Goal: Task Accomplishment & Management: Complete application form

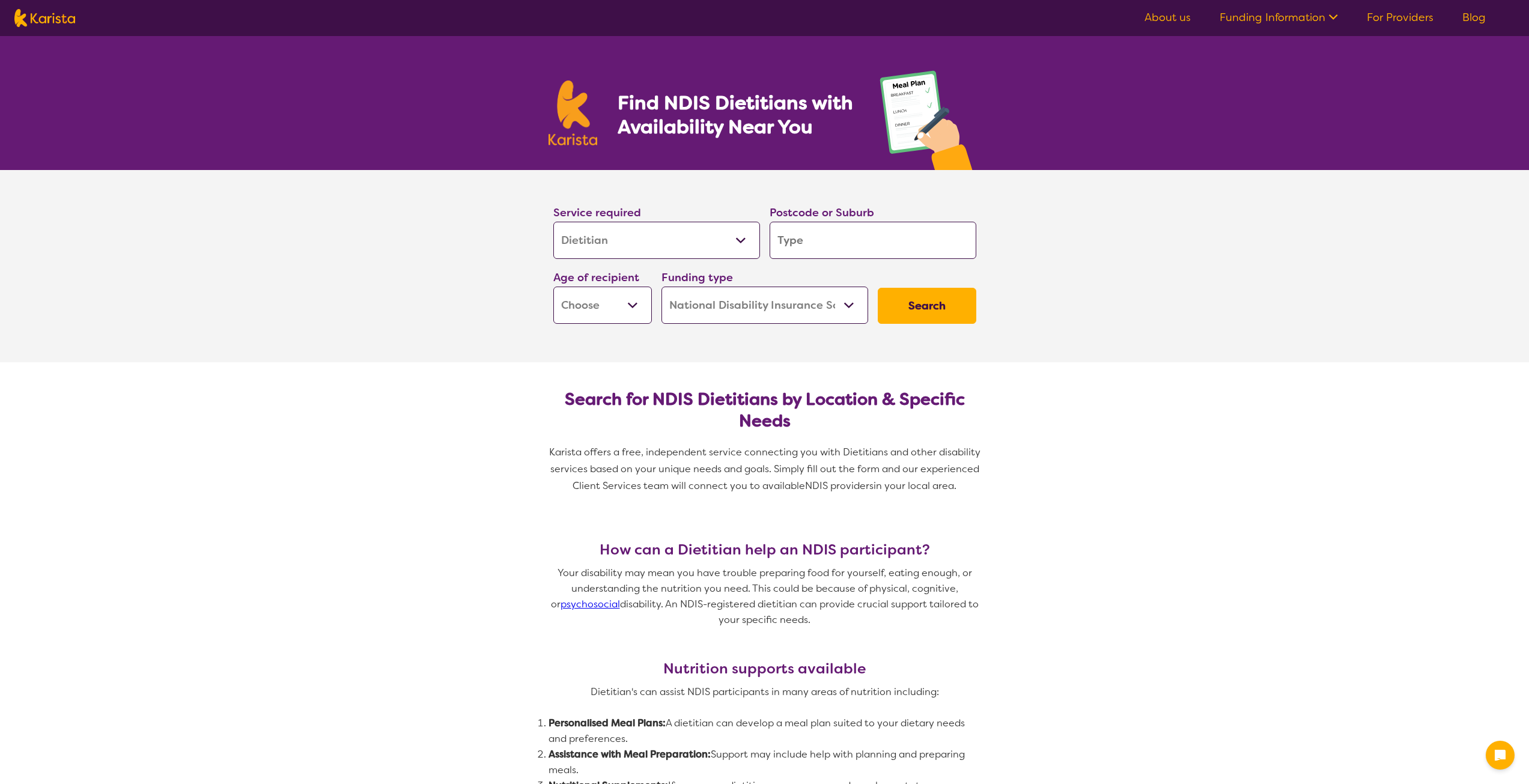
select select "Dietitian"
select select "NDIS"
select select "Dietitian"
select select "NDIS"
click at [686, 256] on select "Allied Health Assistant Assessment ([MEDICAL_DATA] or [MEDICAL_DATA]) Behaviour…" at bounding box center [657, 239] width 207 height 37
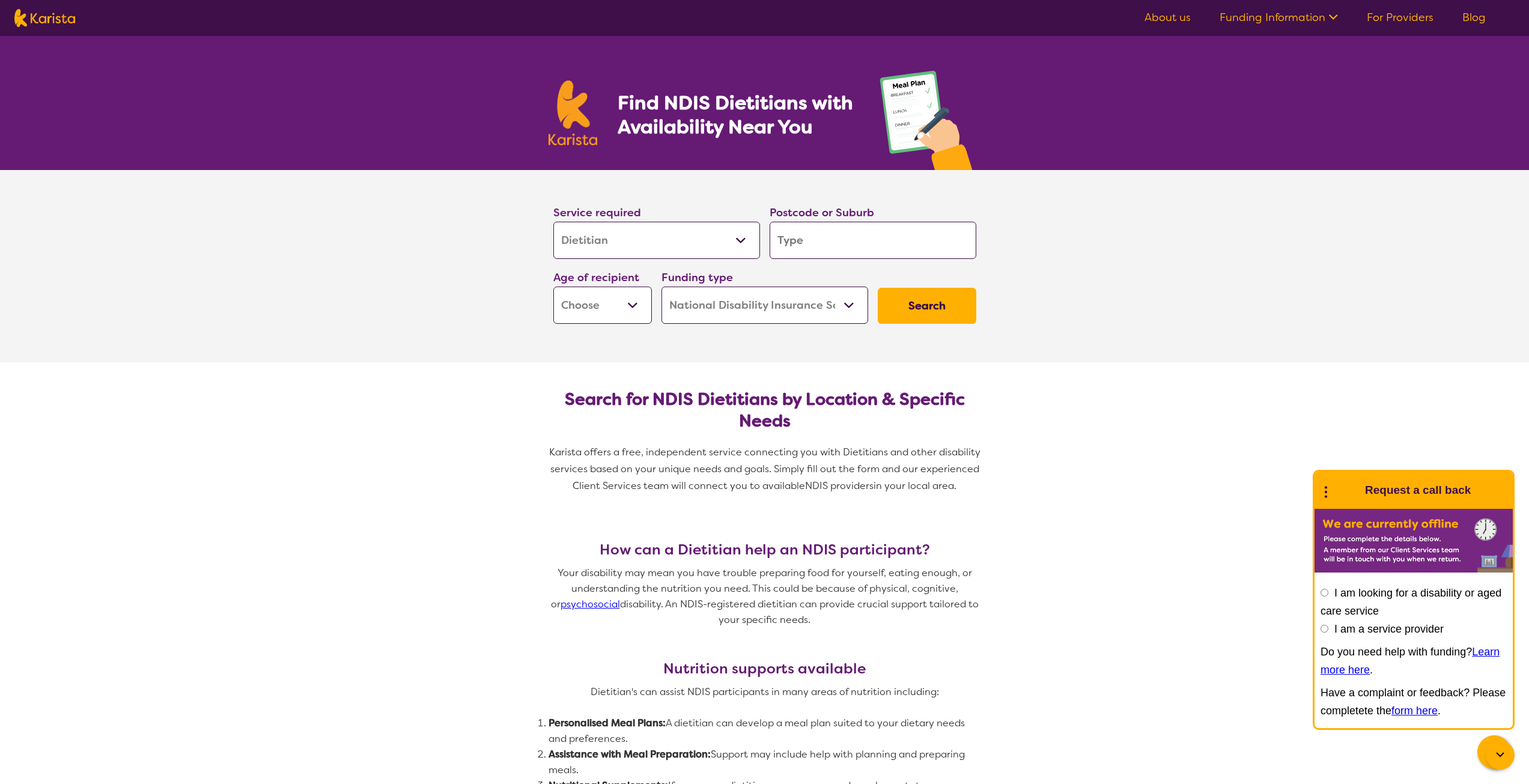
click at [553, 221] on select "Allied Health Assistant Assessment ([MEDICAL_DATA] or [MEDICAL_DATA]) Behaviour…" at bounding box center [657, 239] width 207 height 37
click at [866, 249] on input "search" at bounding box center [873, 239] width 207 height 37
type input "6"
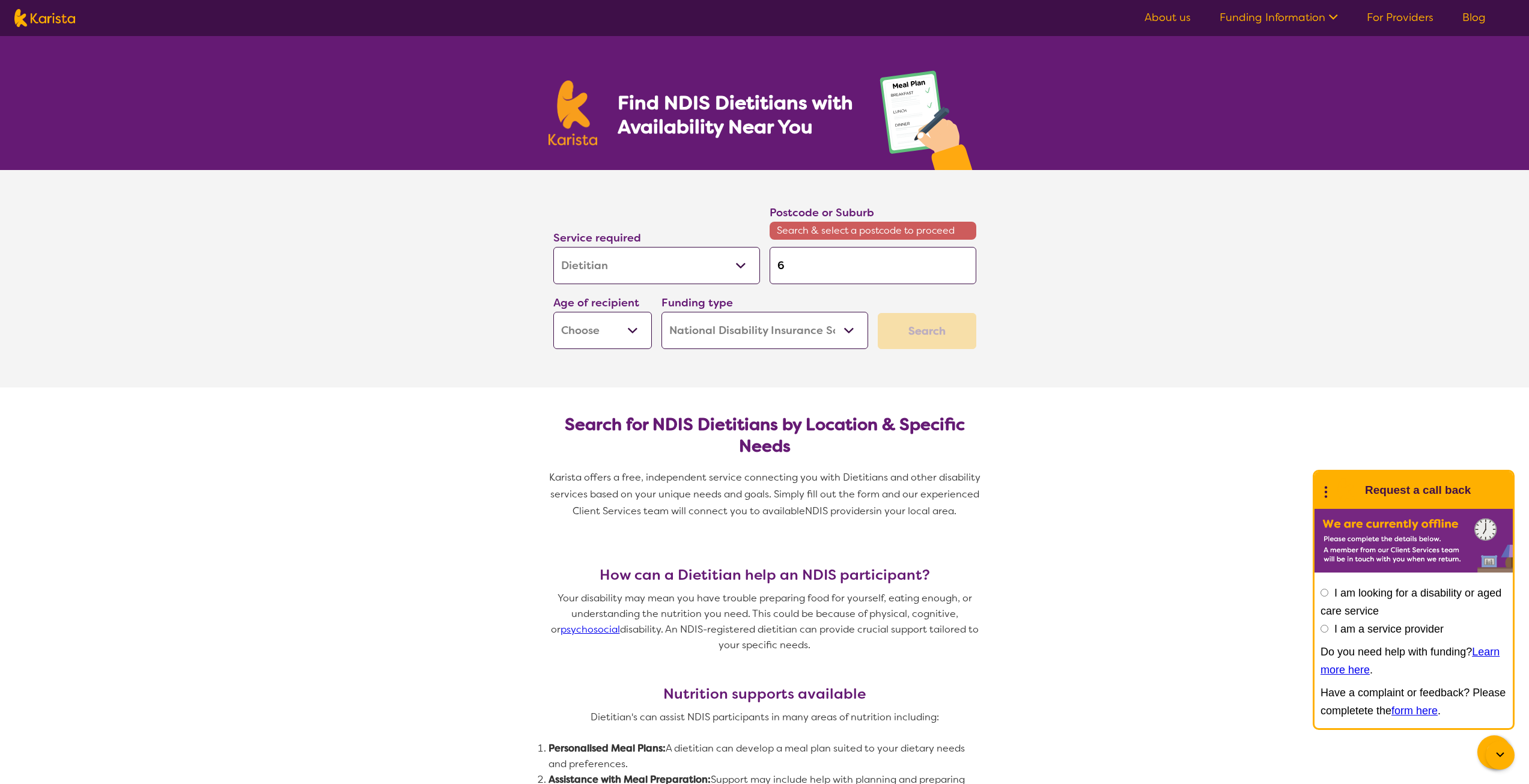
type input "61"
type input "614"
type input "6147"
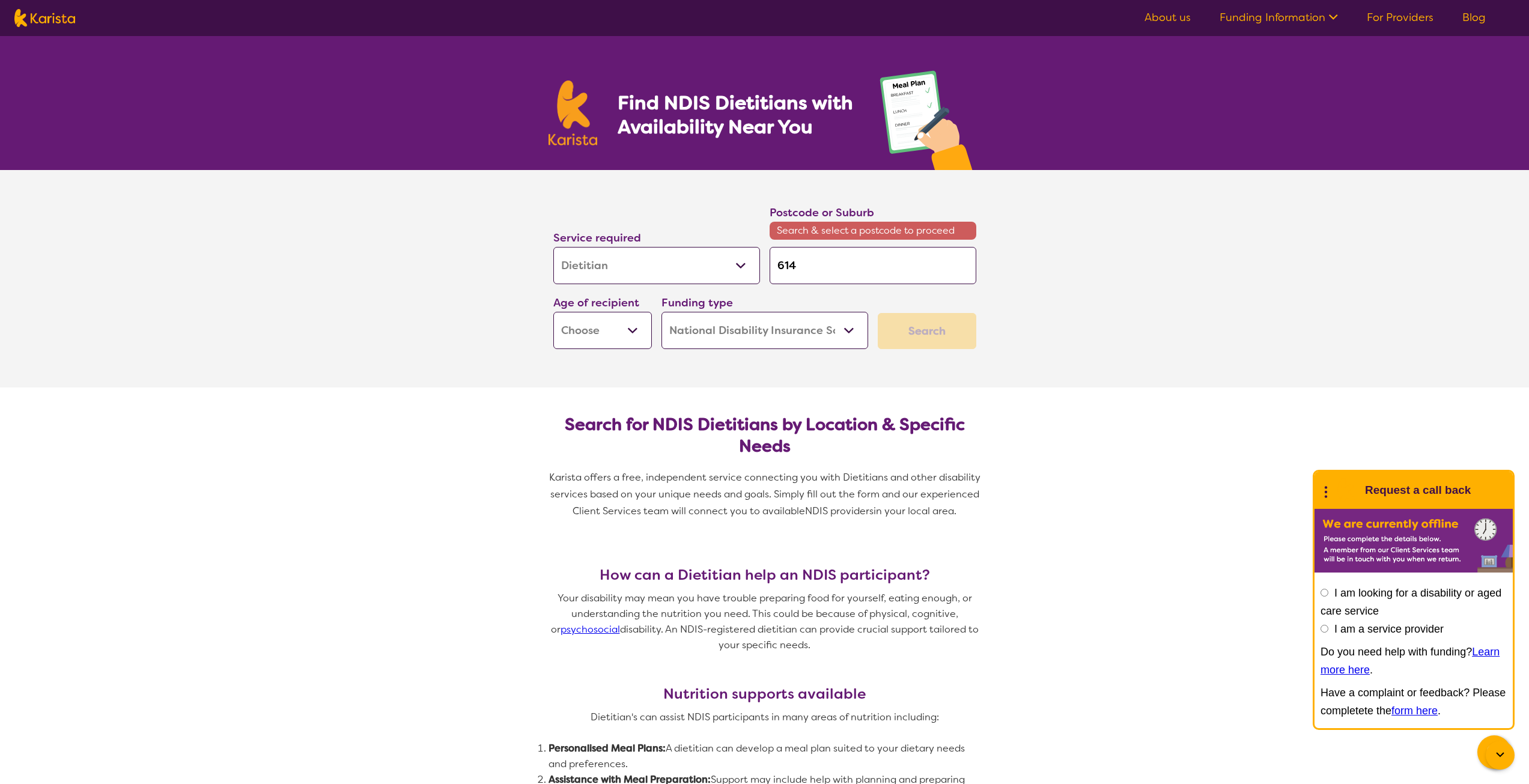
type input "6147"
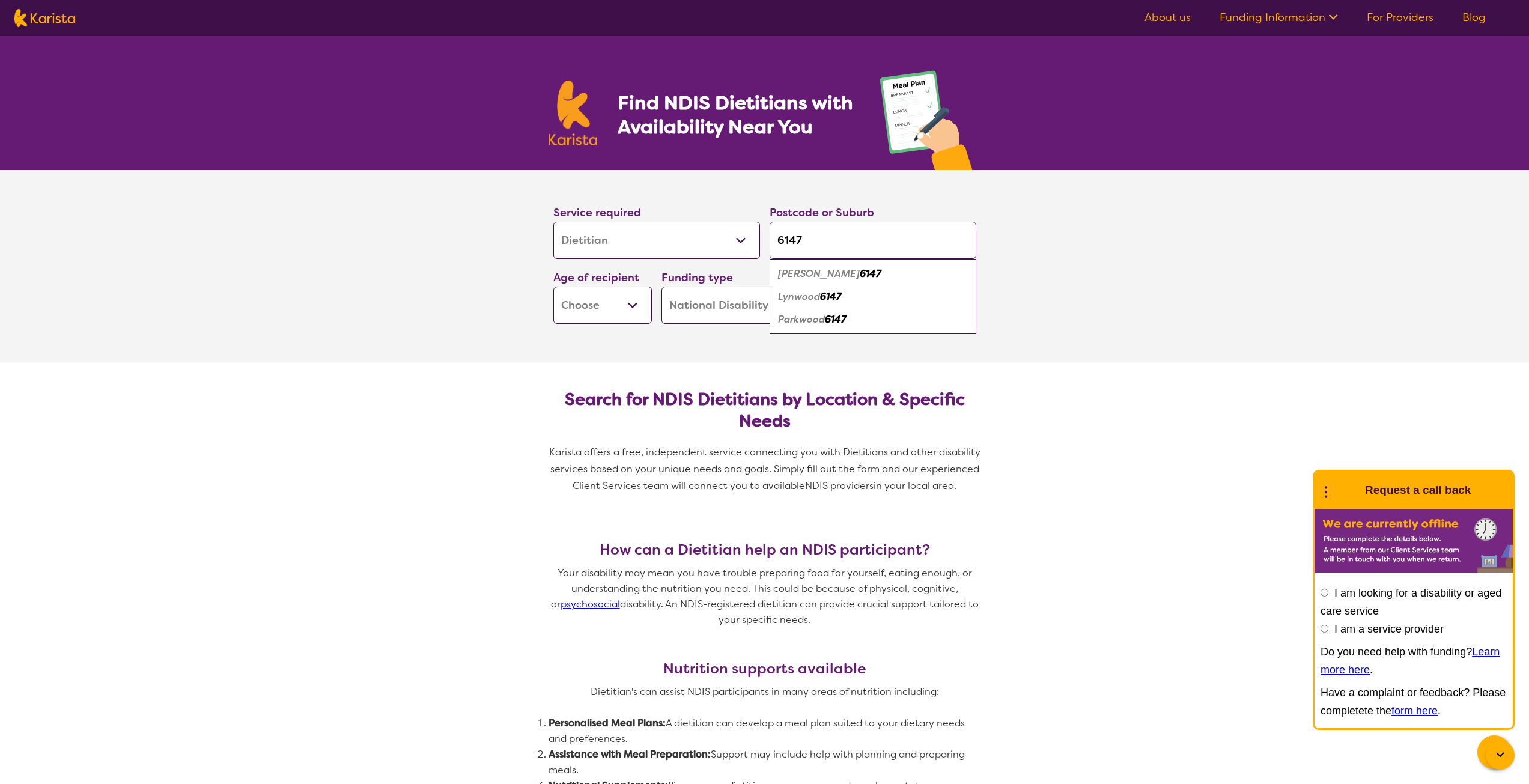
type input "6147"
click at [832, 323] on em "6147" at bounding box center [835, 319] width 22 height 13
click at [632, 304] on select "Early Childhood - 0 to 9 Child - 10 to 11 Adolescent - 12 to 17 Adult - 18 to 6…" at bounding box center [602, 304] width 98 height 37
select select "AD"
click at [553, 286] on select "Early Childhood - 0 to 9 Child - 10 to 11 Adolescent - 12 to 17 Adult - 18 to 6…" at bounding box center [602, 304] width 98 height 37
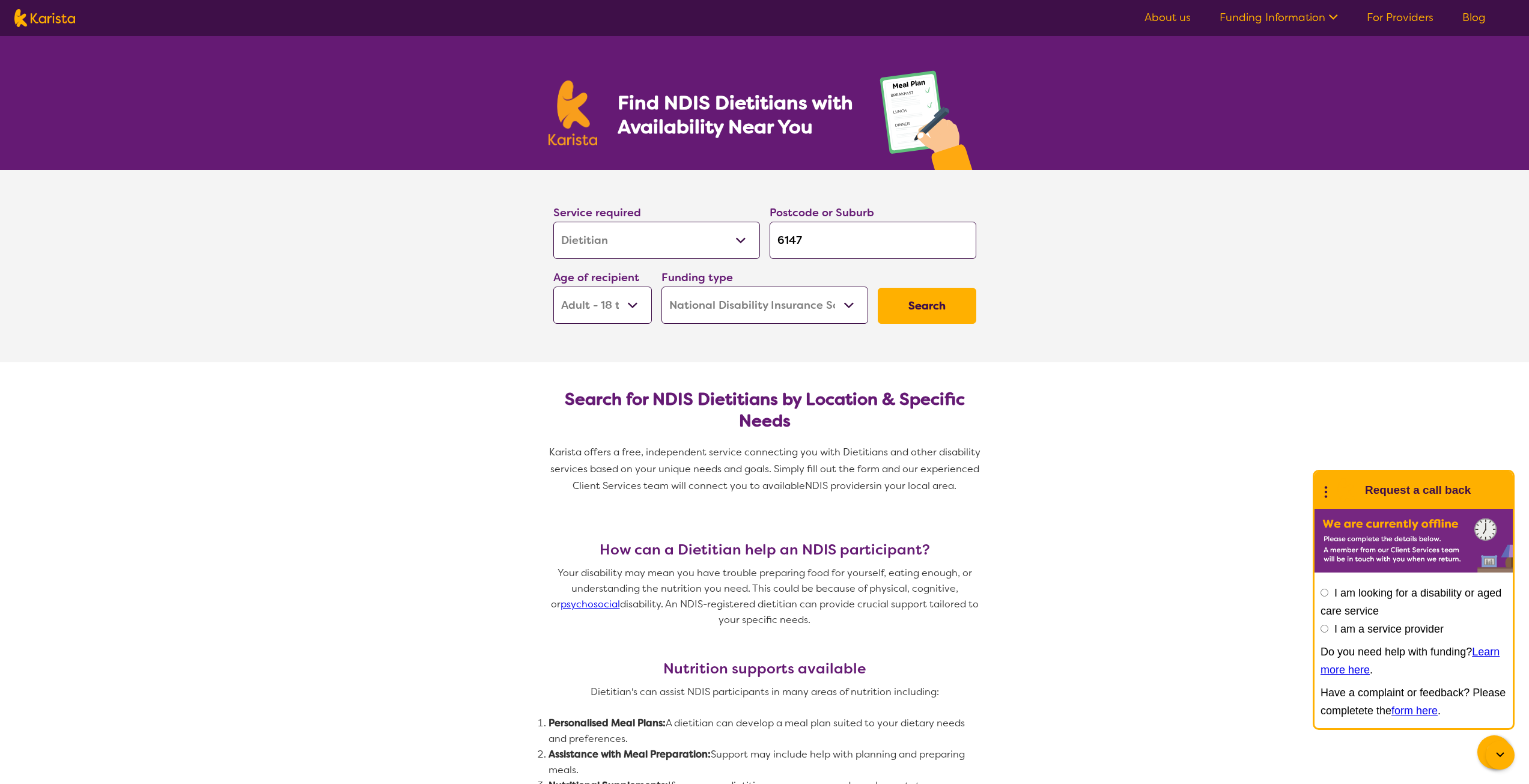
select select "AD"
click at [783, 311] on select "Home Care Package (HCP) National Disability Insurance Scheme (NDIS) I don't know" at bounding box center [765, 304] width 207 height 37
click at [661, 286] on select "Home Care Package (HCP) National Disability Insurance Scheme (NDIS) I don't know" at bounding box center [765, 304] width 207 height 37
click at [941, 299] on button "Search" at bounding box center [927, 306] width 98 height 36
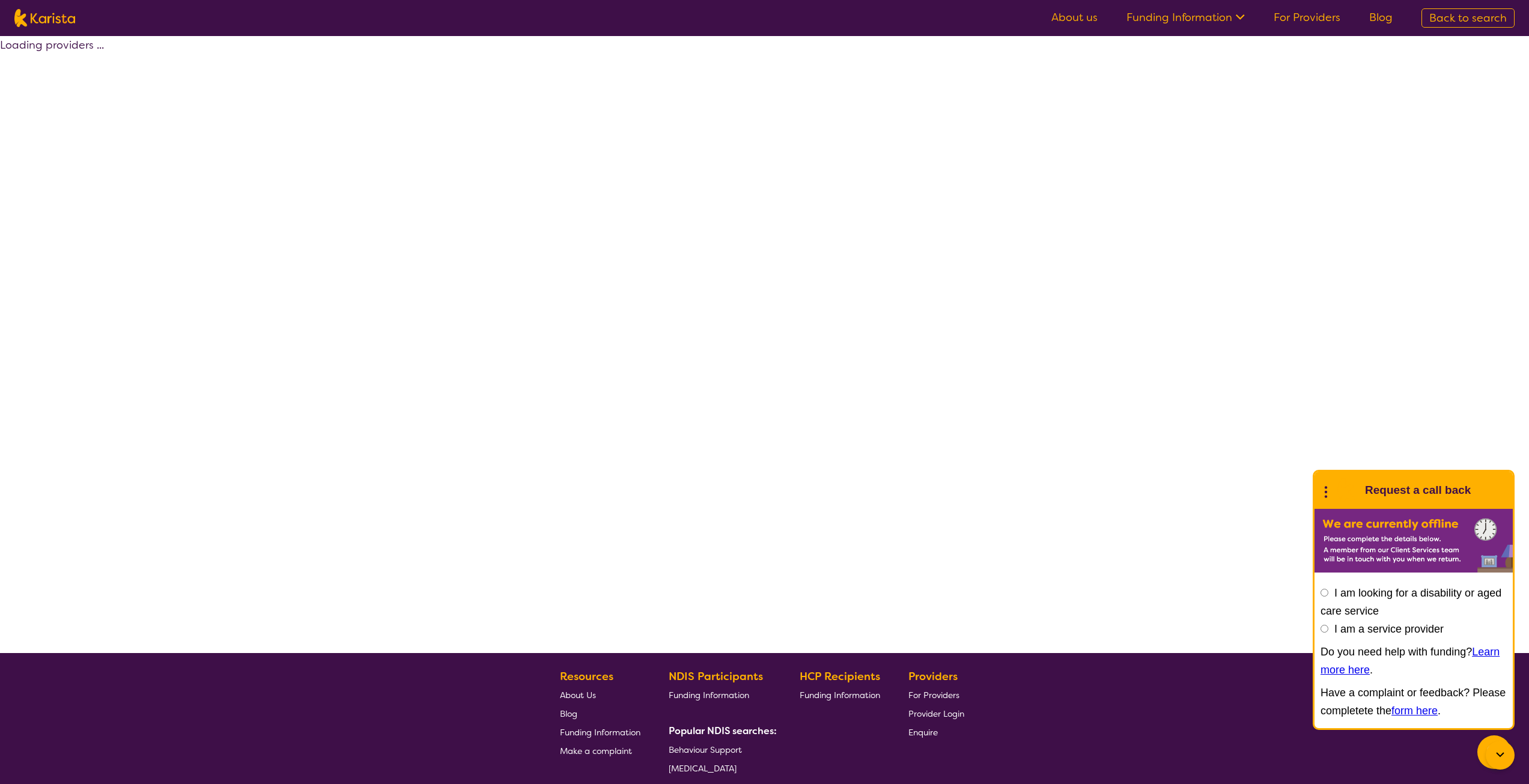
select select "by_score"
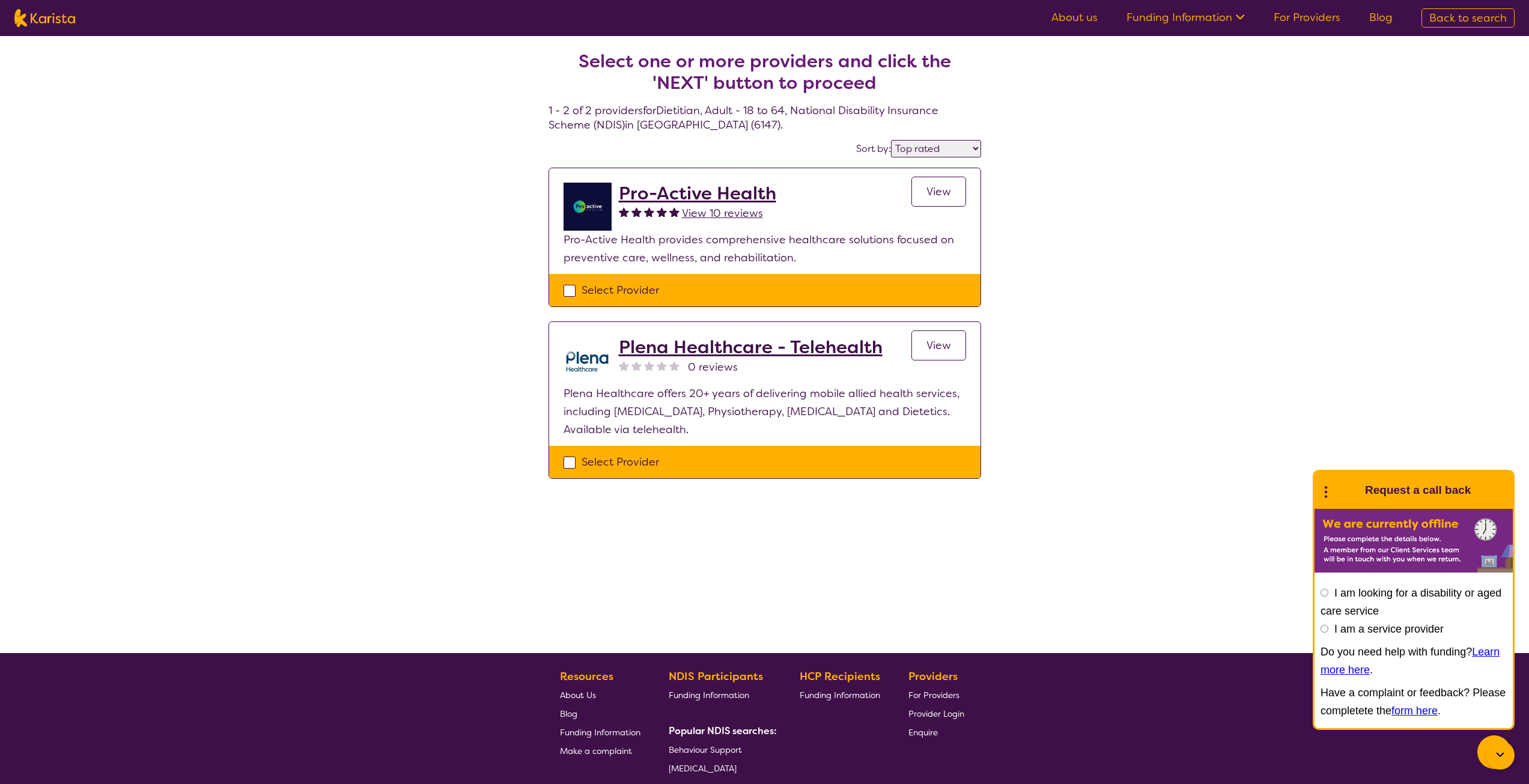
click at [868, 200] on div "Pro-Active Health View 10 reviews View" at bounding box center [792, 207] width 347 height 48
click at [931, 193] on span "View" at bounding box center [938, 191] width 24 height 15
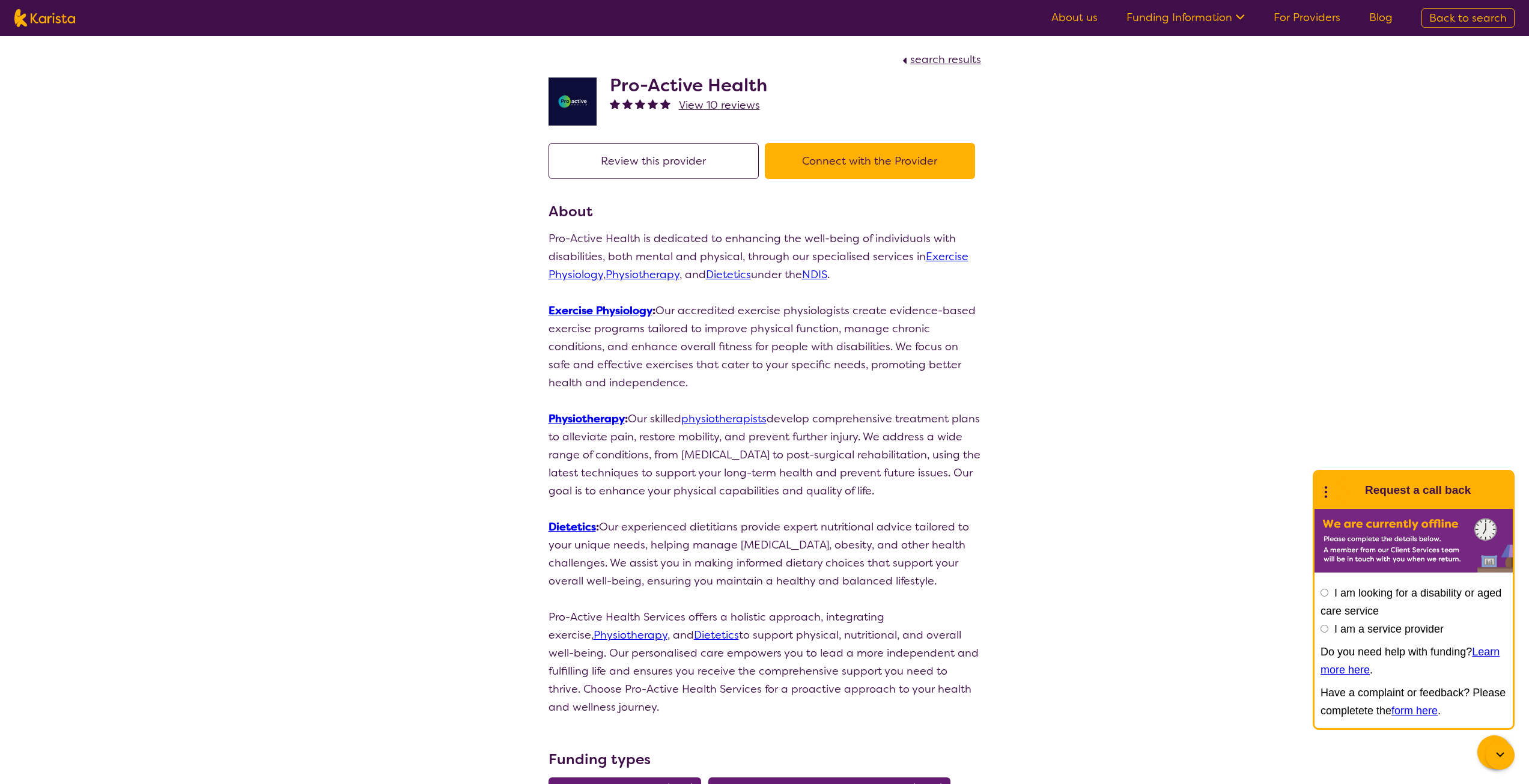
click at [892, 170] on button "Connect with the Provider" at bounding box center [870, 161] width 210 height 36
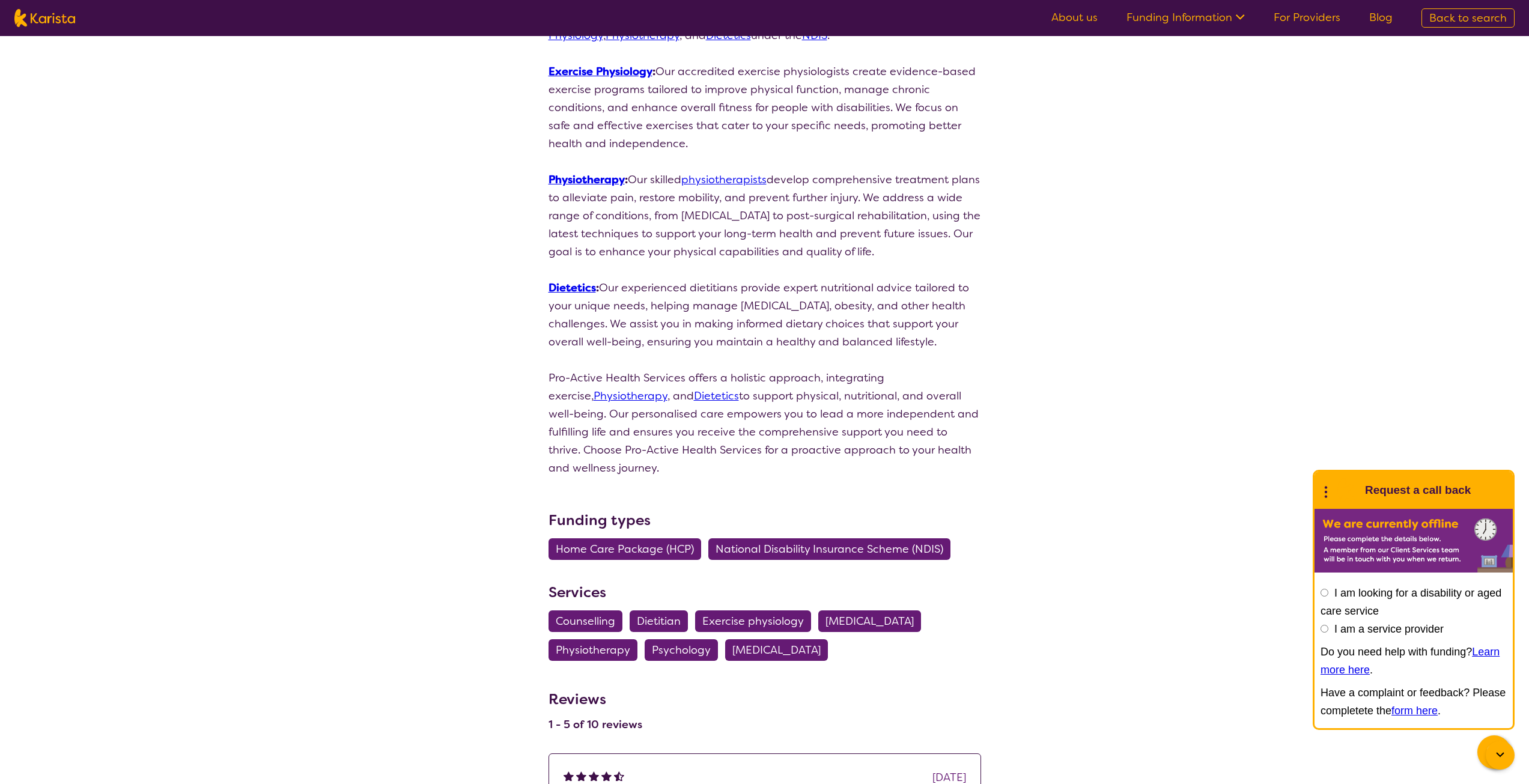
scroll to position [240, 0]
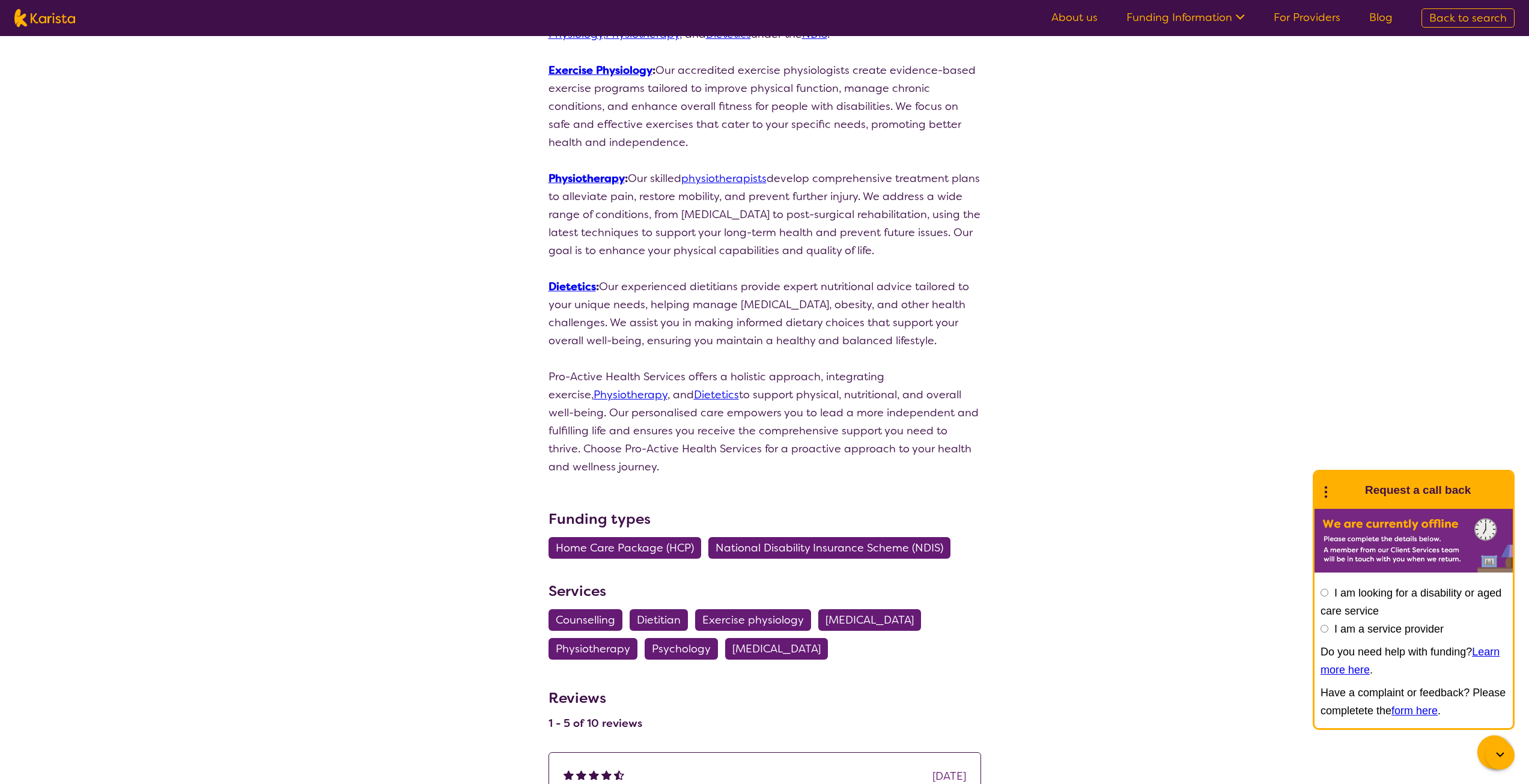
click at [756, 537] on span "National Disability Insurance Scheme (NDIS)" at bounding box center [830, 547] width 228 height 22
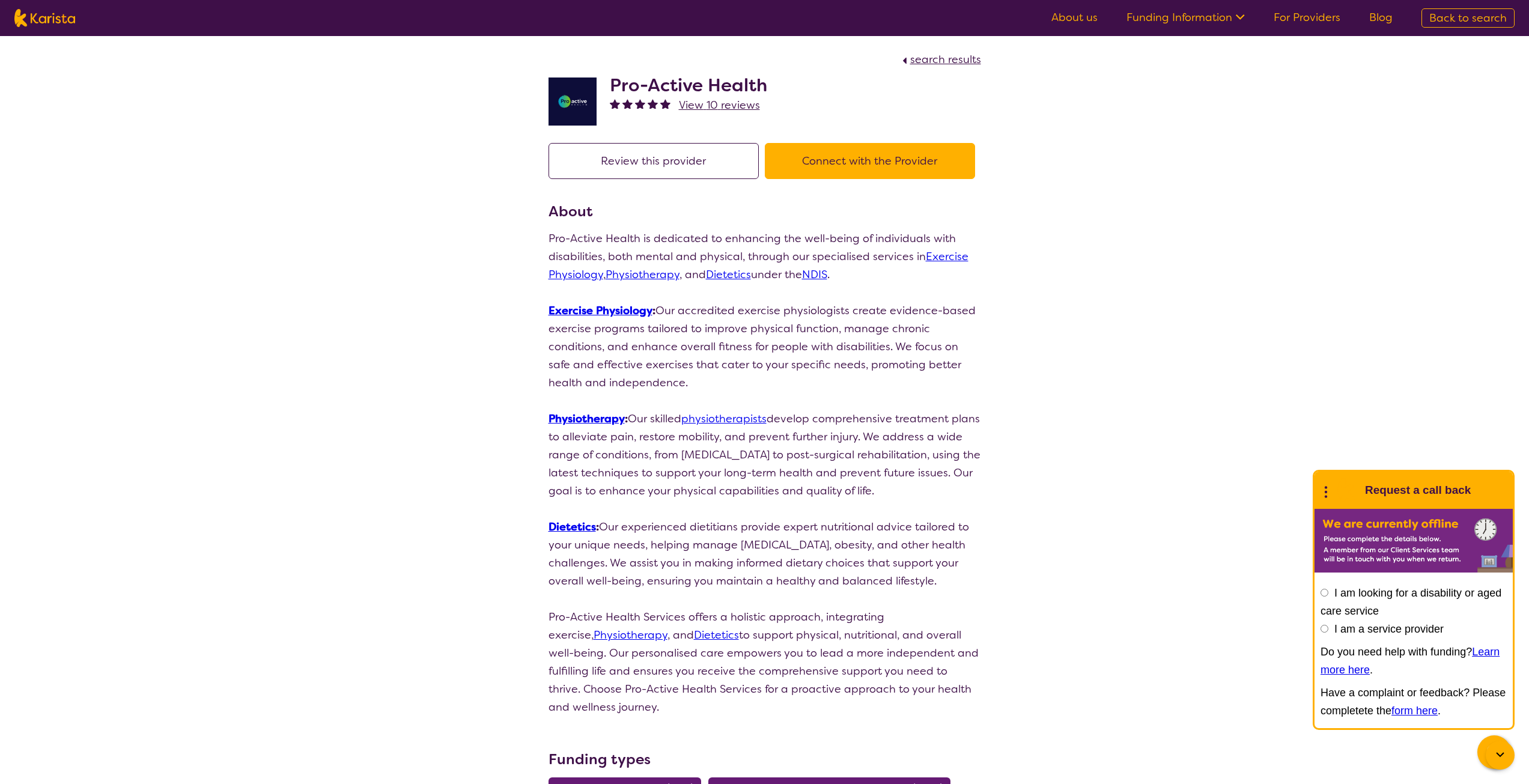
click at [829, 161] on button "Connect with the Provider" at bounding box center [870, 161] width 210 height 36
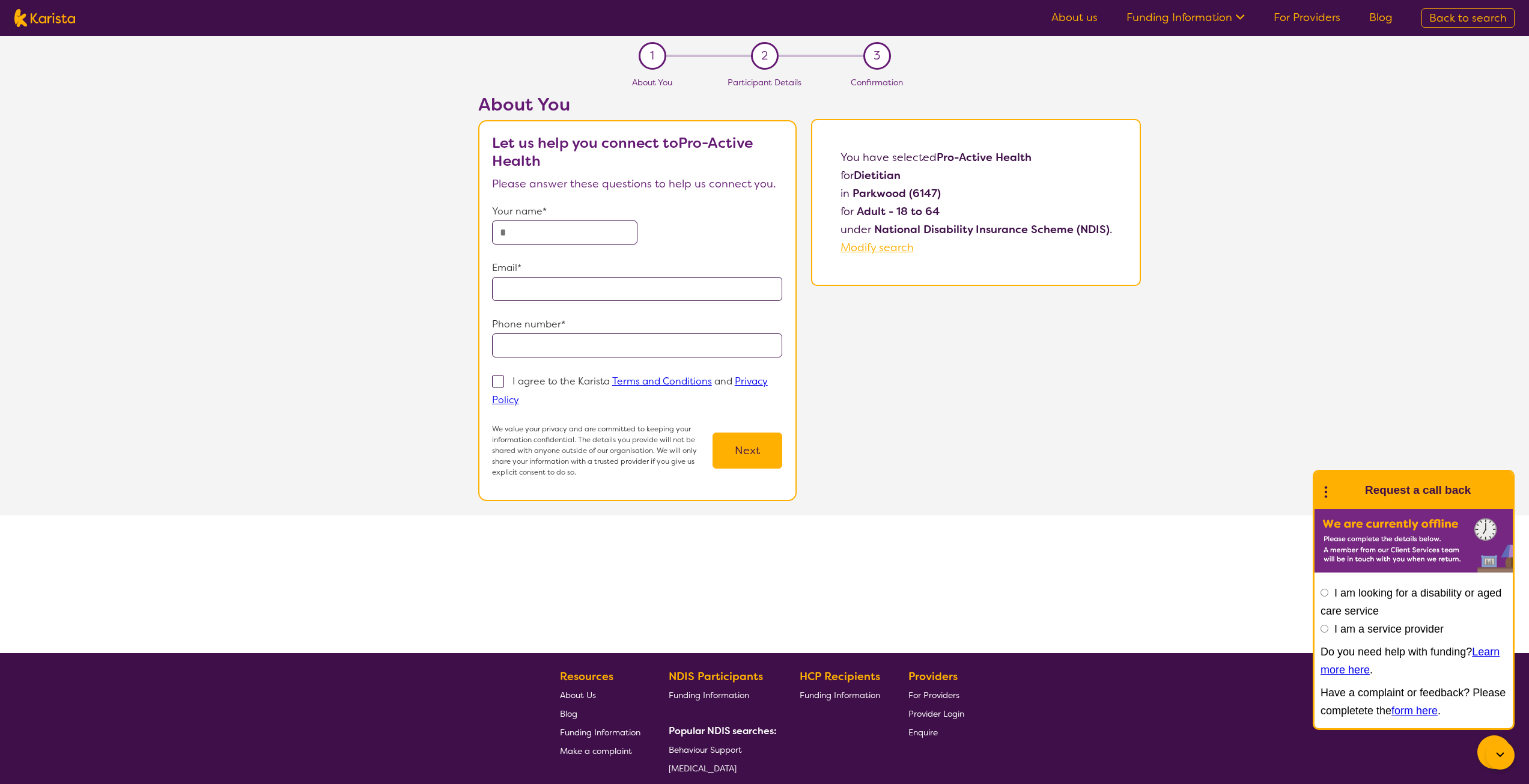
click at [606, 224] on input "text" at bounding box center [565, 232] width 145 height 24
type input "*******"
click at [604, 288] on input "email" at bounding box center [638, 289] width 291 height 24
type input "**********"
click at [611, 343] on input "tel" at bounding box center [638, 345] width 291 height 24
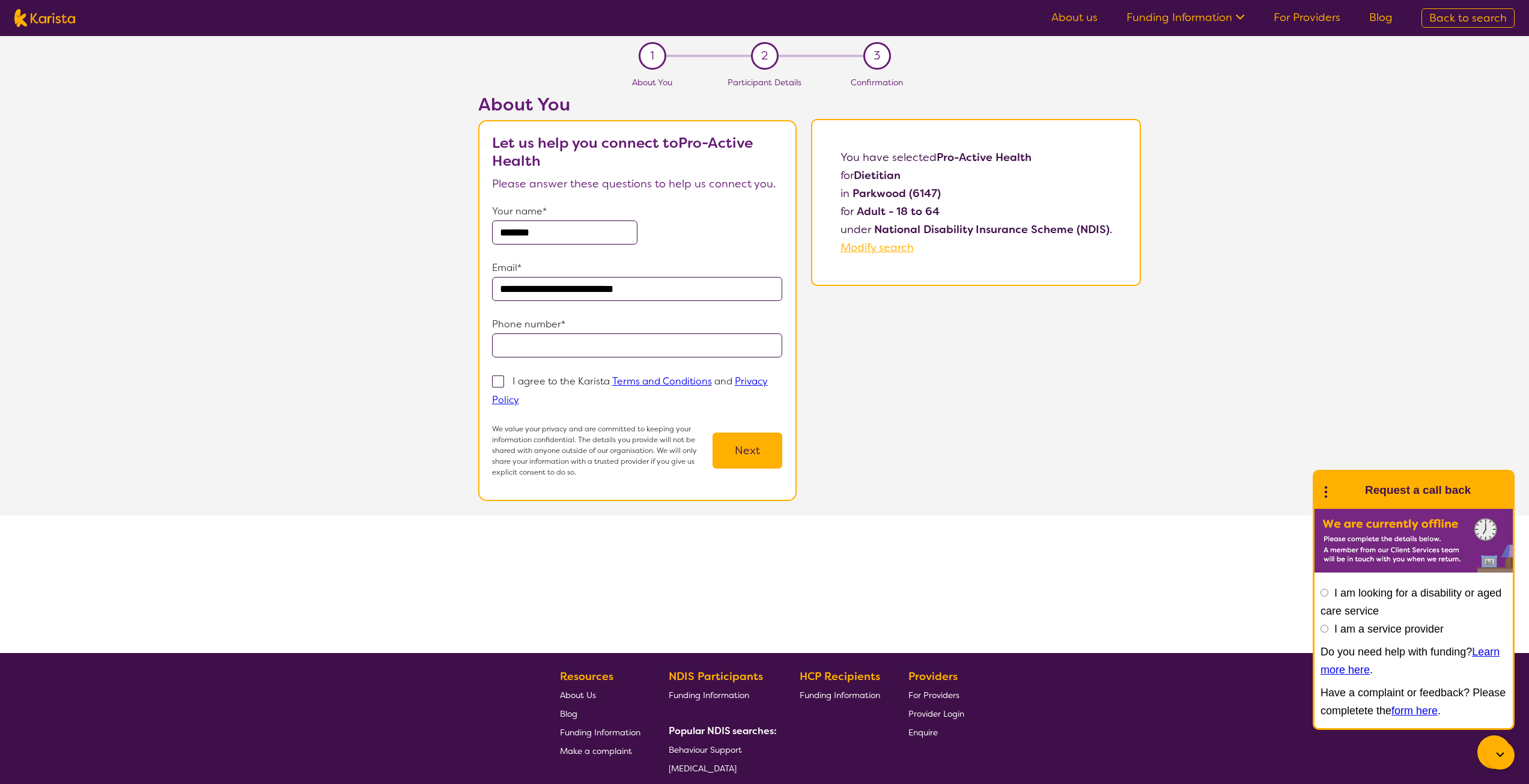
type input "**********"
click at [497, 380] on span at bounding box center [498, 381] width 12 height 12
click at [519, 395] on input "I agree to the Karista Terms and Conditions and Privacy Policy" at bounding box center [522, 399] width 8 height 8
checkbox input "true"
click at [759, 450] on button "Next" at bounding box center [747, 450] width 70 height 36
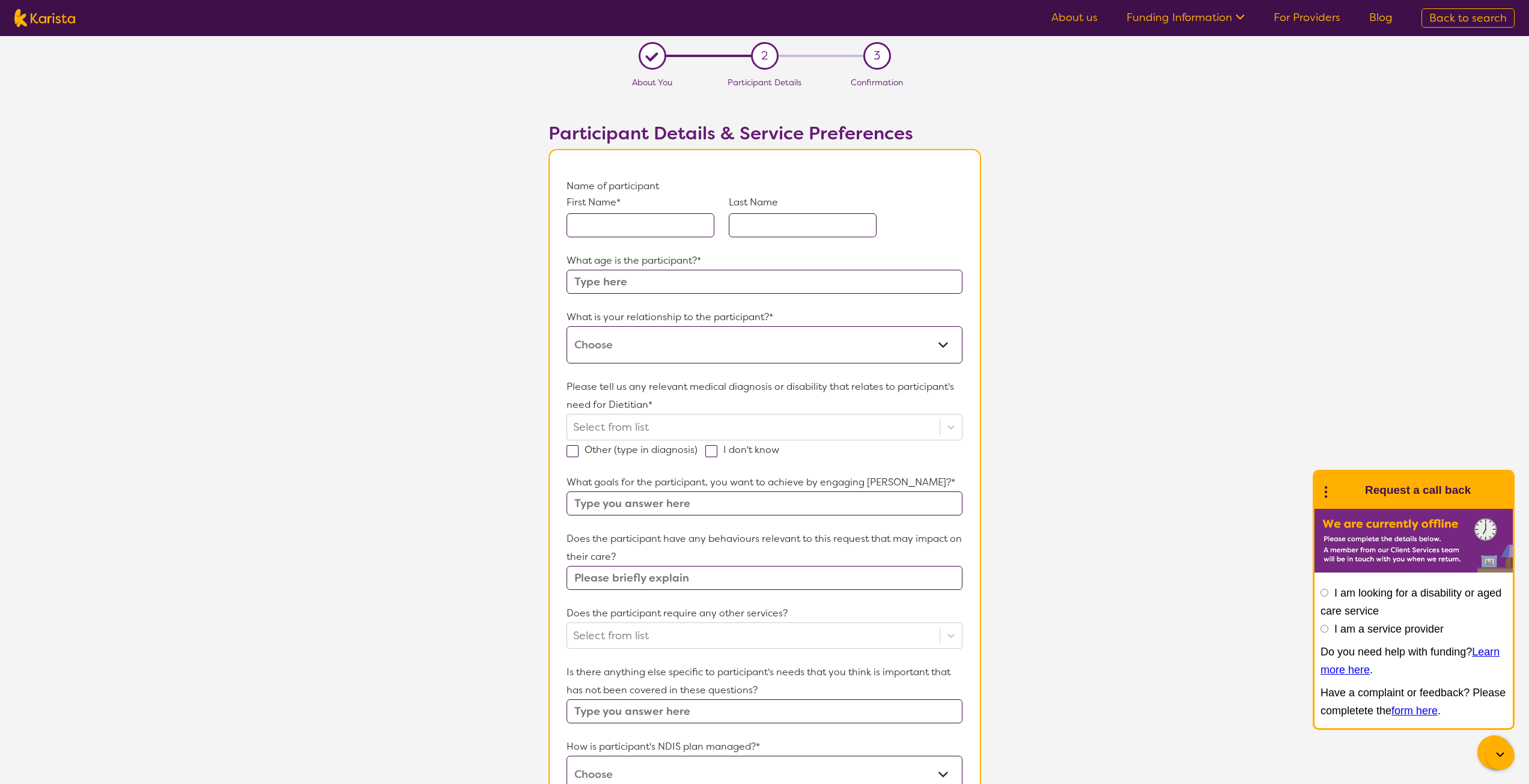
click at [728, 349] on select "This request is for myself I am their parent I am their child I am their spouse…" at bounding box center [764, 344] width 395 height 37
click at [728, 347] on select "This request is for myself I am their parent I am their child I am their spouse…" at bounding box center [764, 344] width 395 height 37
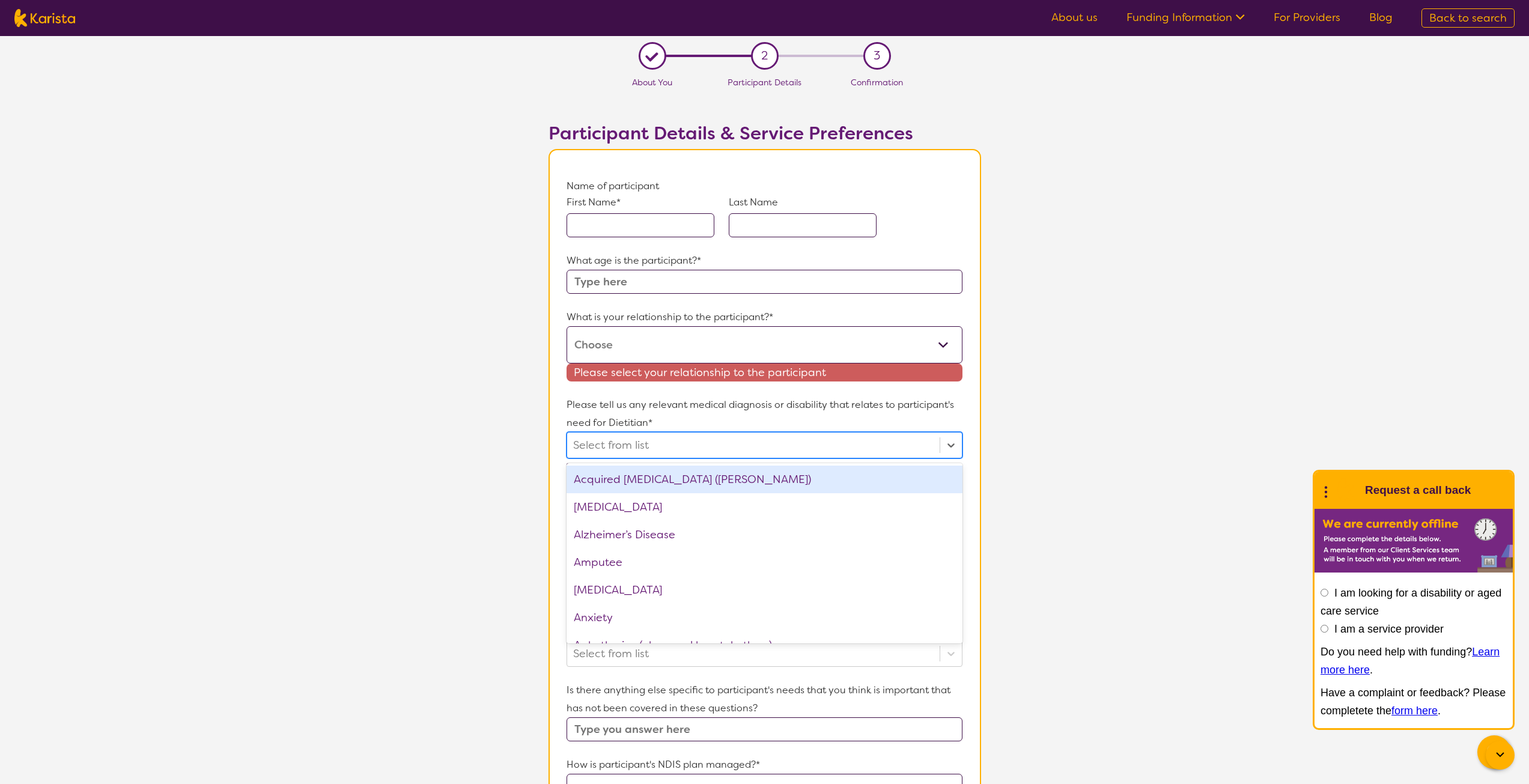
click at [834, 427] on div "Please tell us any relevant medical diagnosis or disability that relates to par…" at bounding box center [764, 427] width 395 height 62
click at [835, 427] on p "Please tell us any relevant medical diagnosis or disability that relates to par…" at bounding box center [764, 414] width 395 height 36
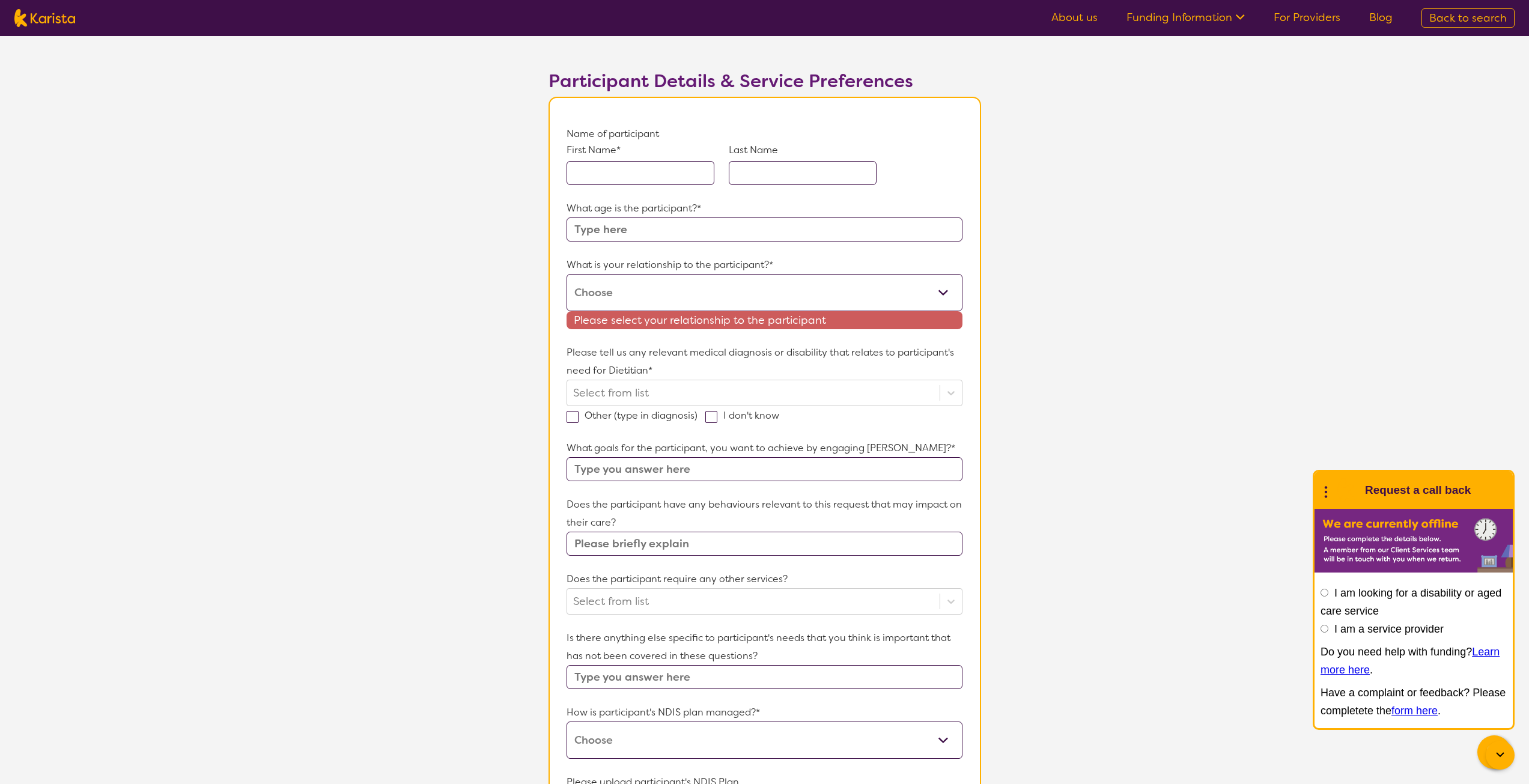
scroll to position [60, 0]
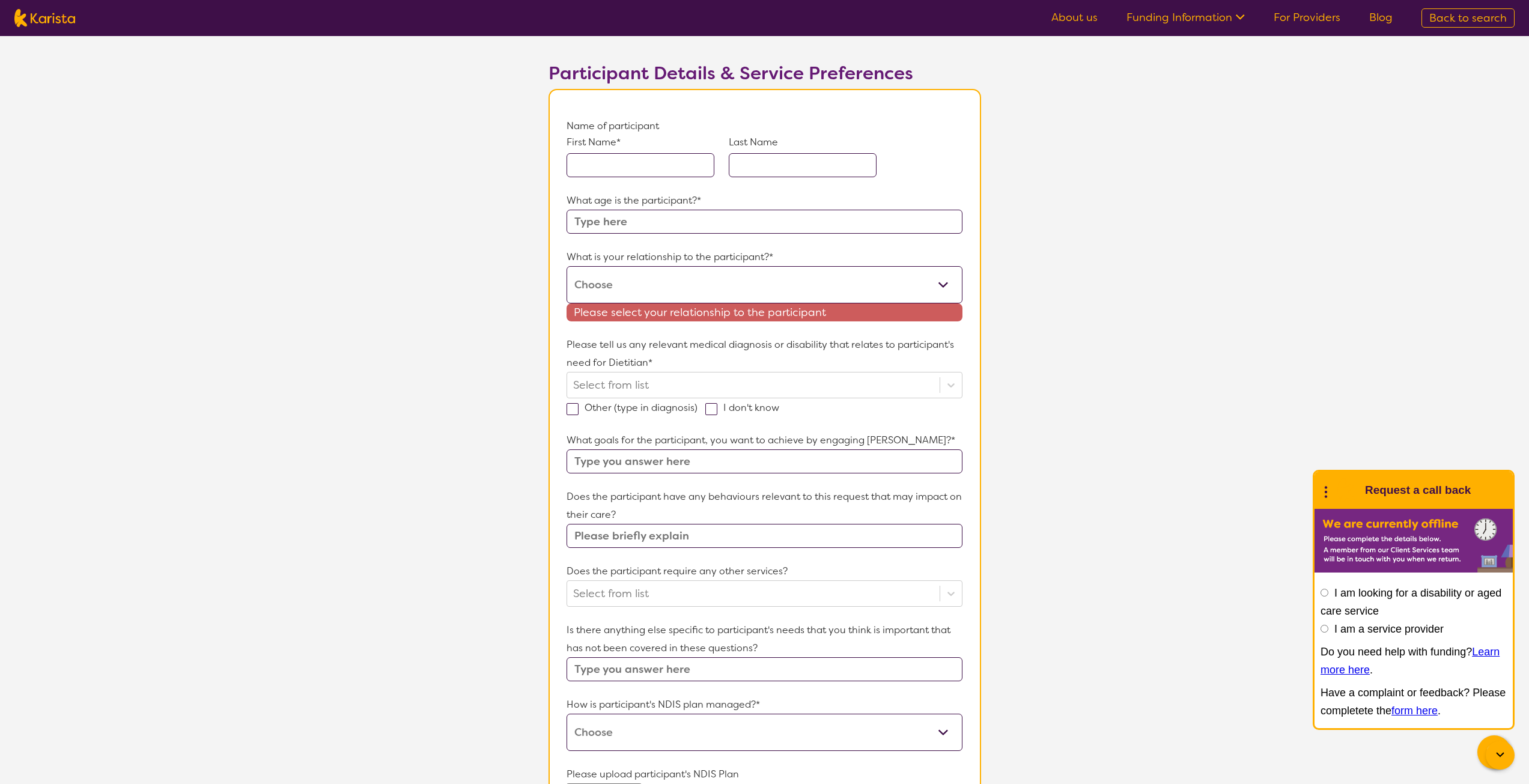
click at [867, 462] on input "text" at bounding box center [764, 461] width 395 height 24
click at [931, 430] on form "Name of participant First Name* Last Name What age is the participant?* What is…" at bounding box center [764, 549] width 395 height 865
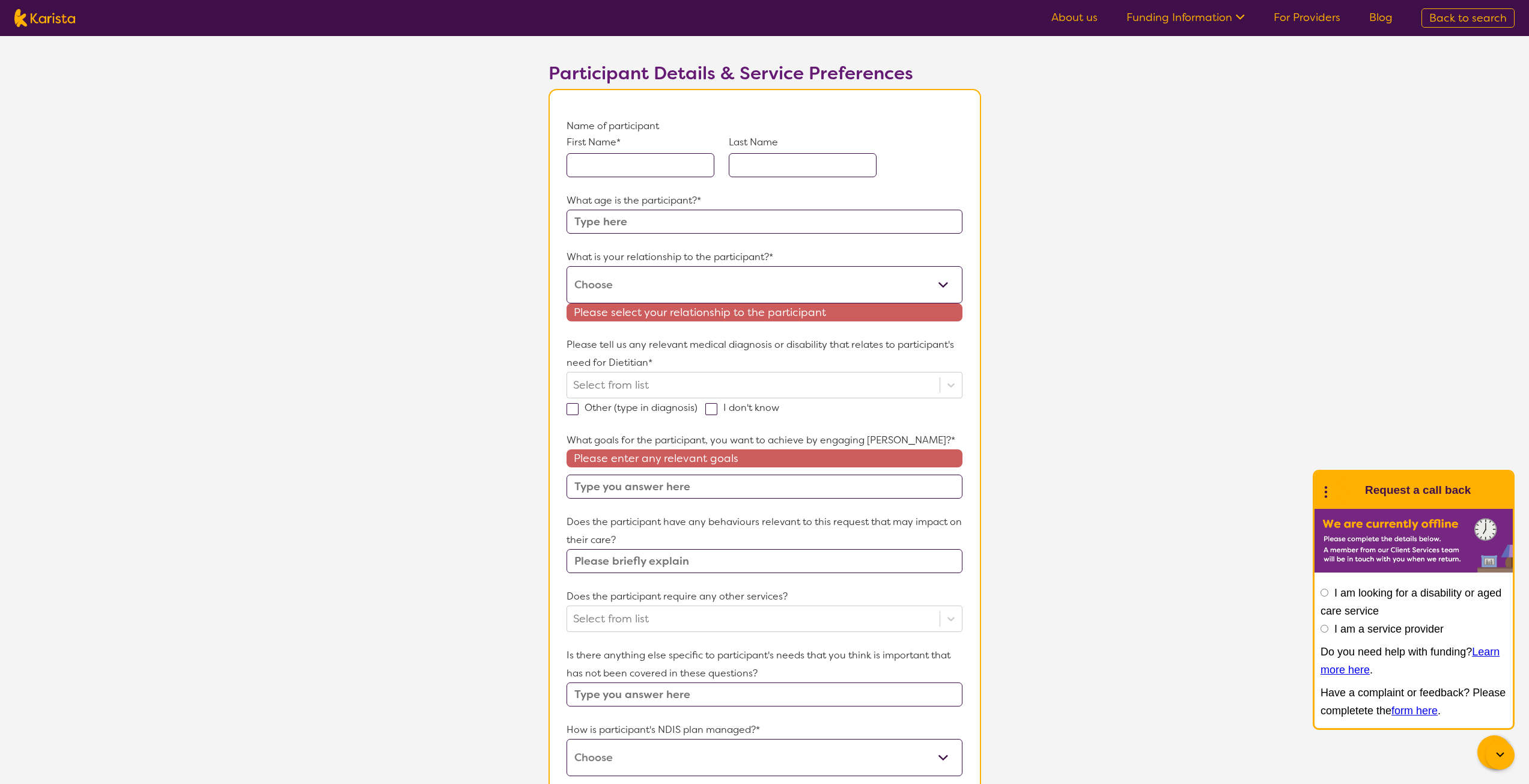
click at [756, 556] on input "text" at bounding box center [764, 561] width 395 height 24
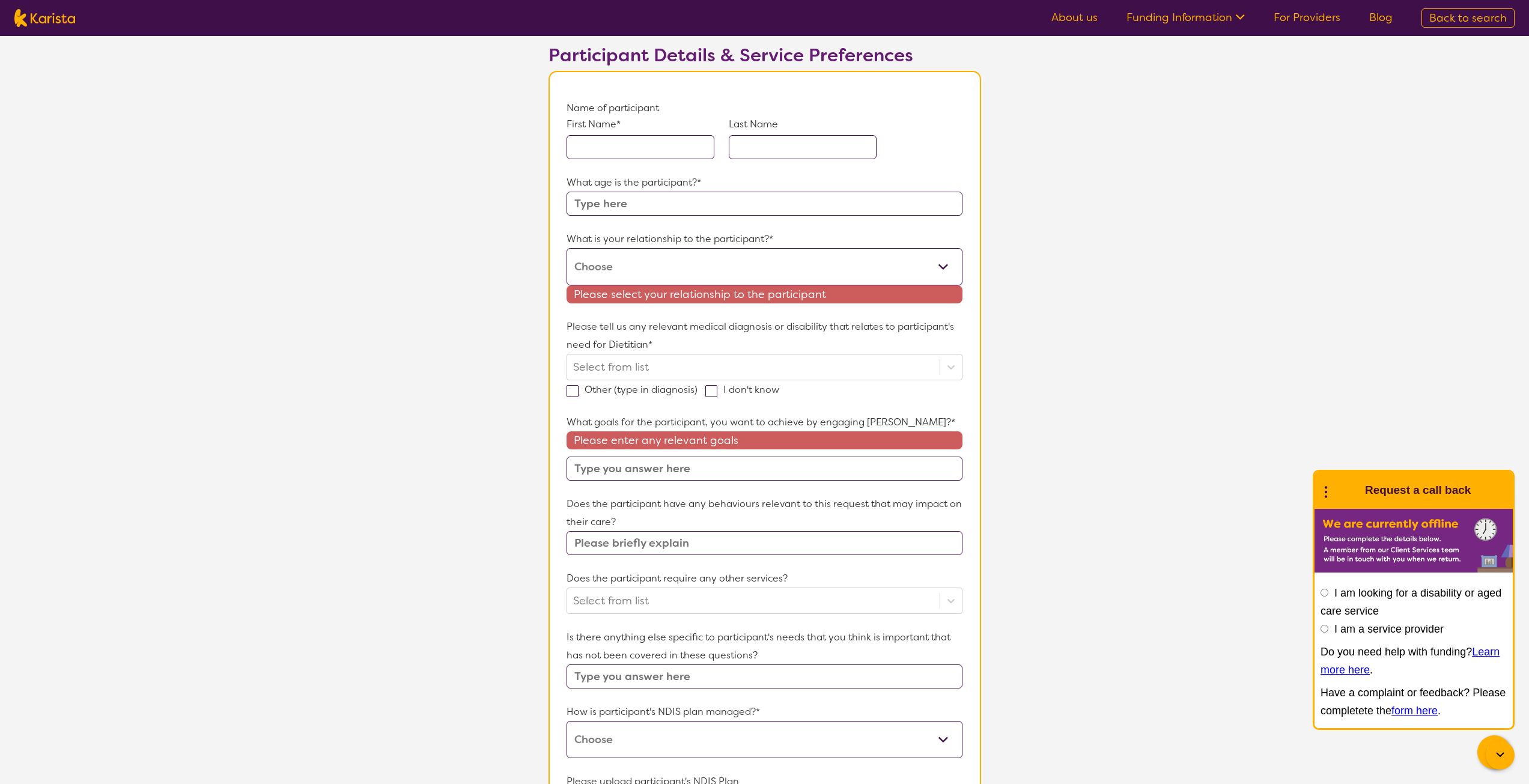
scroll to position [120, 0]
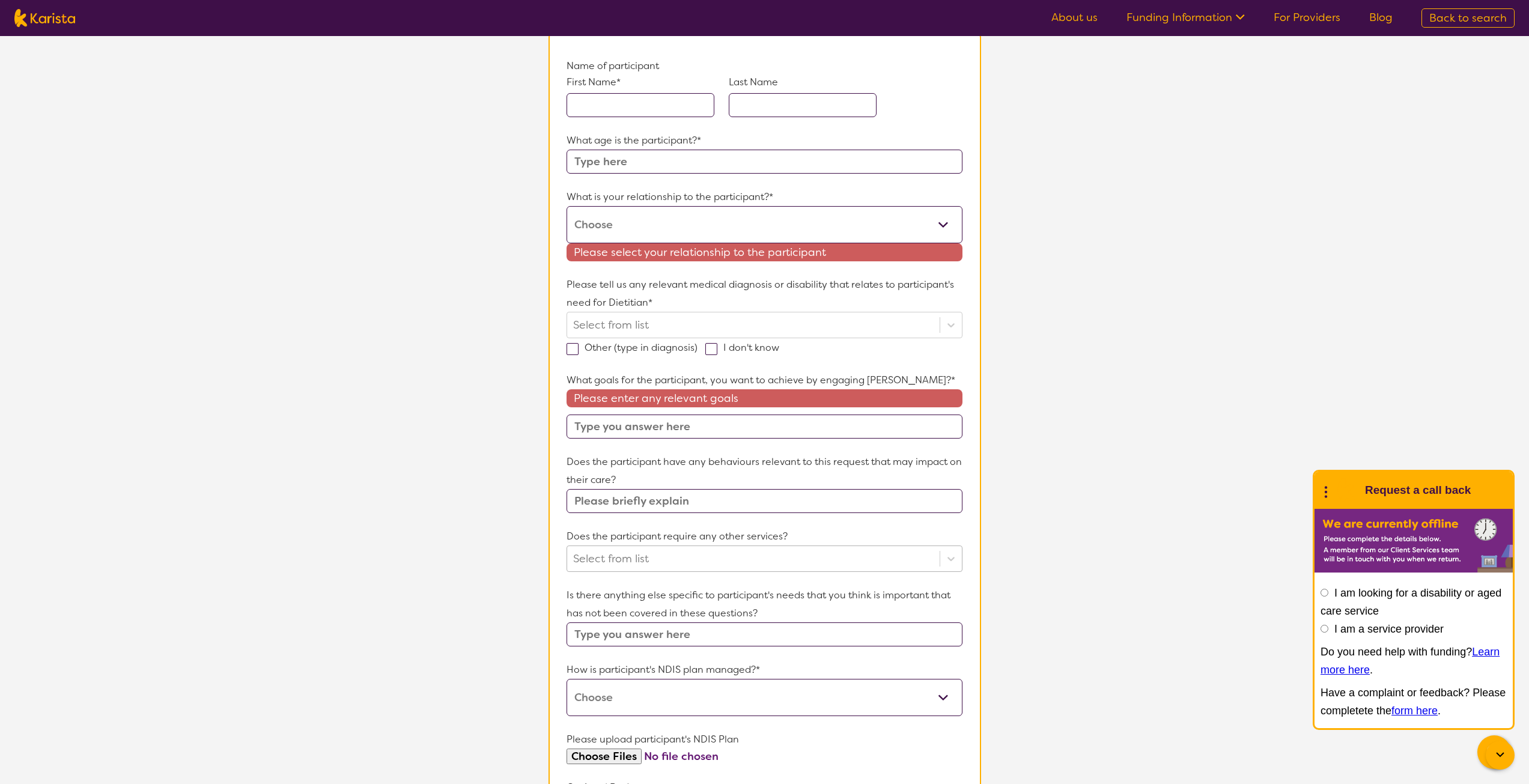
click at [821, 565] on div at bounding box center [753, 558] width 360 height 20
click at [819, 563] on div at bounding box center [753, 558] width 360 height 20
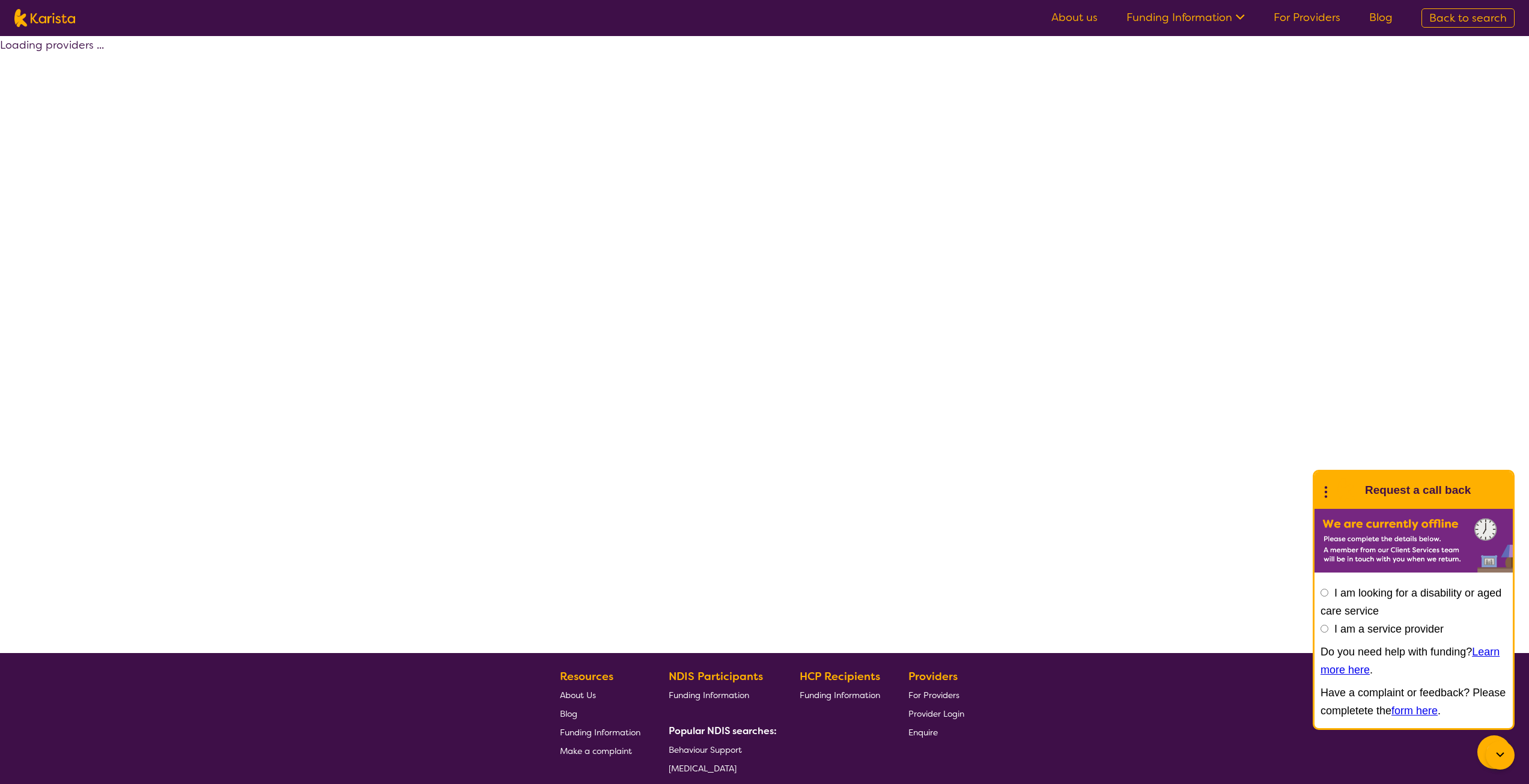
select select "by_score"
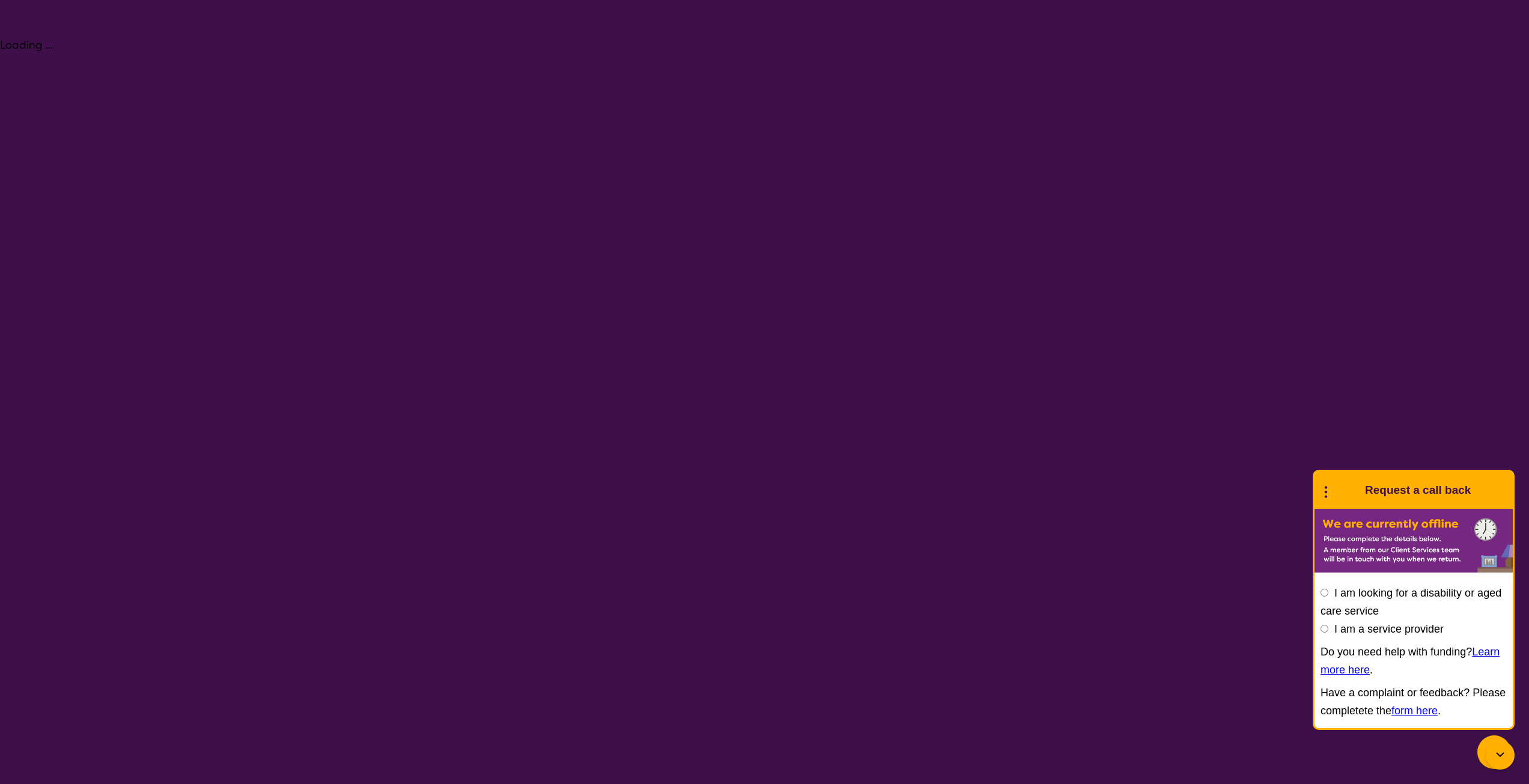
select select "Dietitian"
select select "AD"
select select "NDIS"
select select "Dietitian"
select select "AD"
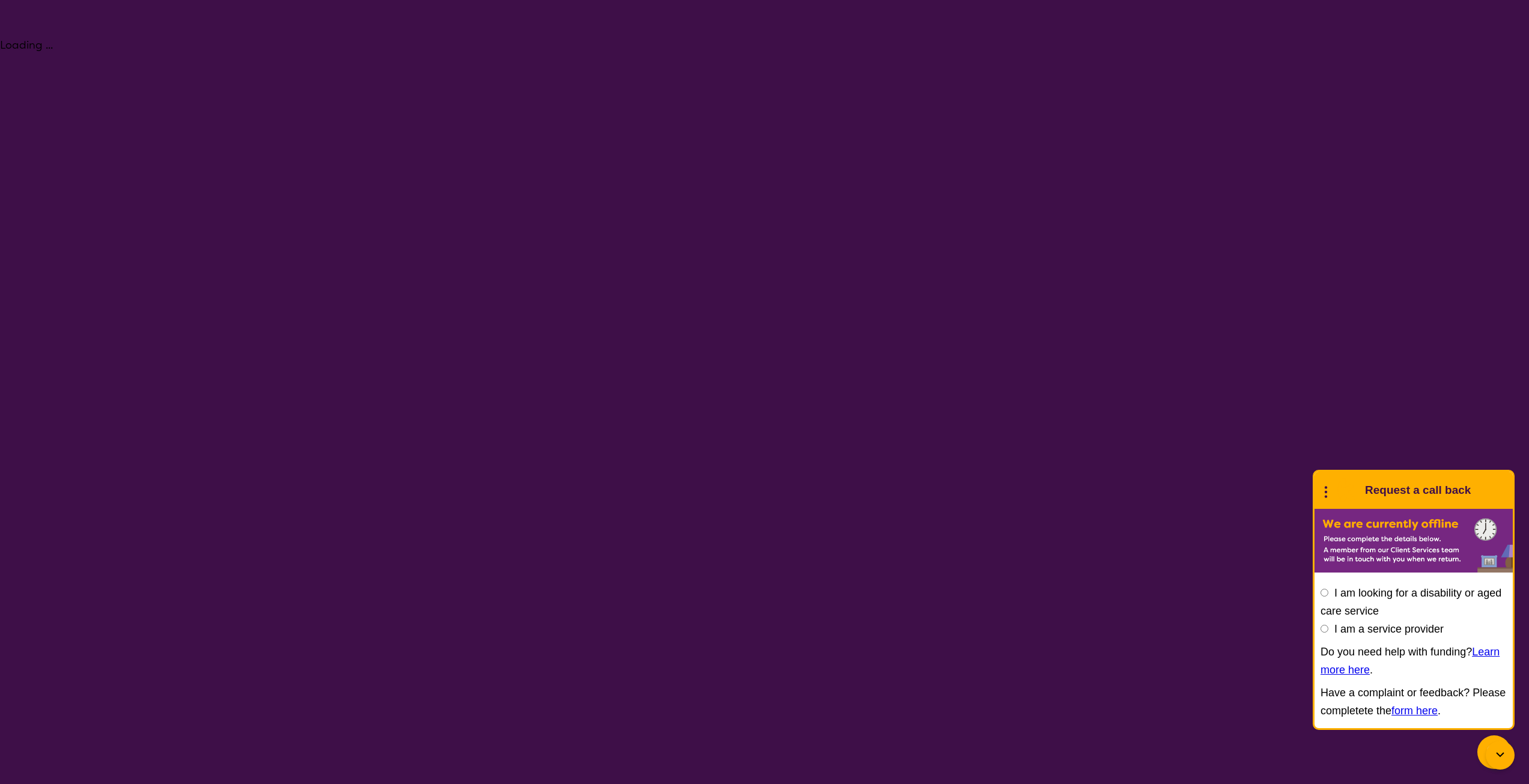
select select "NDIS"
